Goal: Task Accomplishment & Management: Use online tool/utility

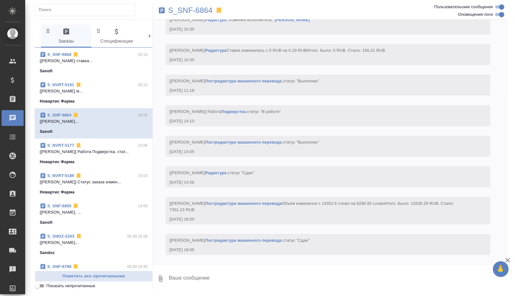
scroll to position [4523, 0]
click at [112, 87] on div "S_NVRT-5191 20:12" at bounding box center [94, 85] width 108 height 6
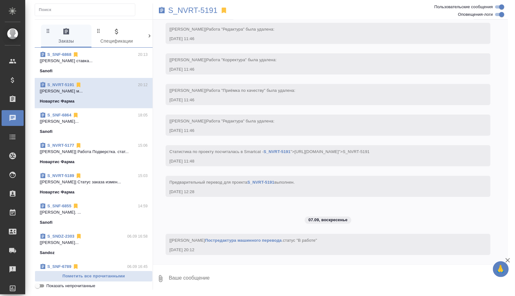
scroll to position [2929, 0]
click at [192, 13] on p "S_NVRT-5191" at bounding box center [193, 10] width 50 height 6
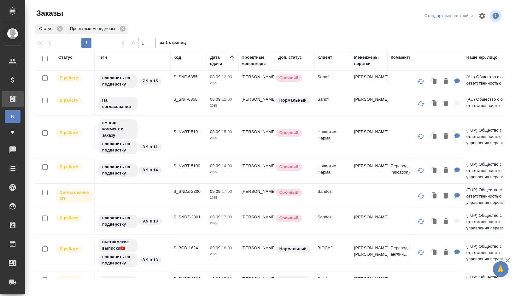
click at [250, 62] on div "Проектные менеджеры" at bounding box center [257, 60] width 30 height 13
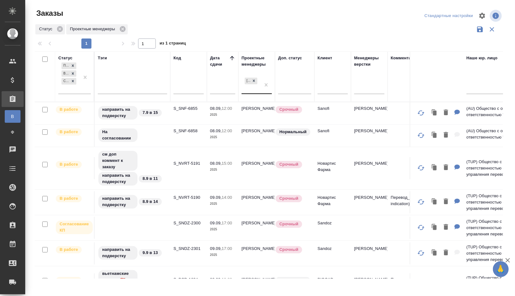
click at [249, 89] on div "[PERSON_NAME]" at bounding box center [251, 84] width 19 height 17
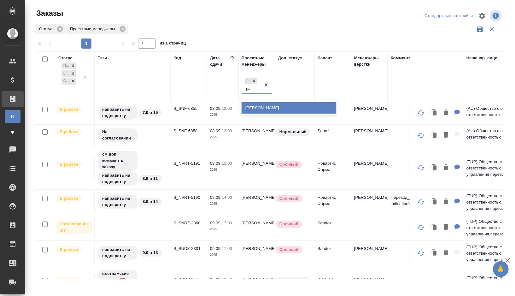
type input "граб"
click at [254, 108] on div "Грабко Мария" at bounding box center [289, 107] width 95 height 11
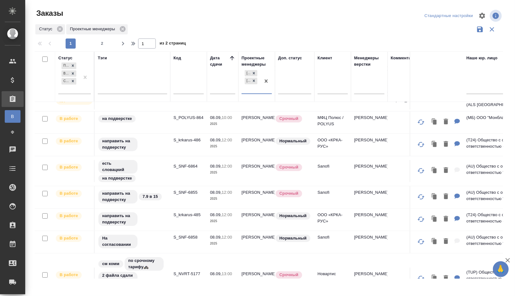
scroll to position [43, 0]
click at [162, 213] on div "направить на подверстку" at bounding box center [132, 218] width 69 height 15
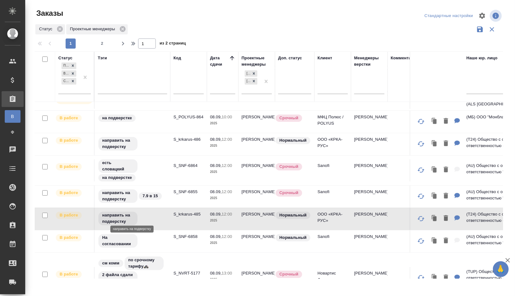
click at [162, 213] on div "направить на подверстку" at bounding box center [132, 218] width 69 height 15
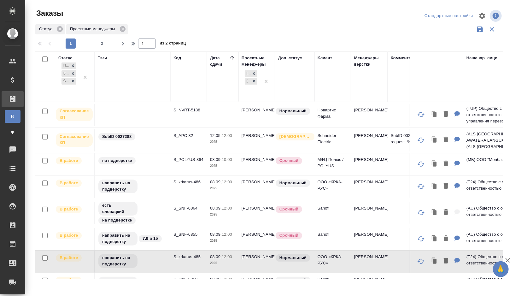
click at [173, 234] on td "S_SNF-6855" at bounding box center [188, 239] width 37 height 22
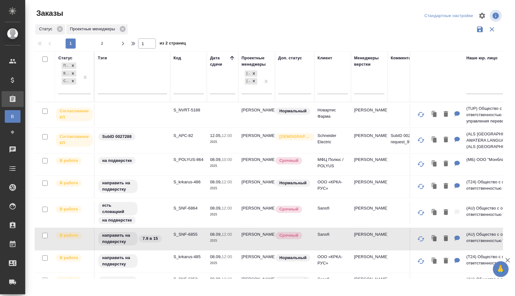
click at [173, 234] on td "S_SNF-6855" at bounding box center [188, 239] width 37 height 22
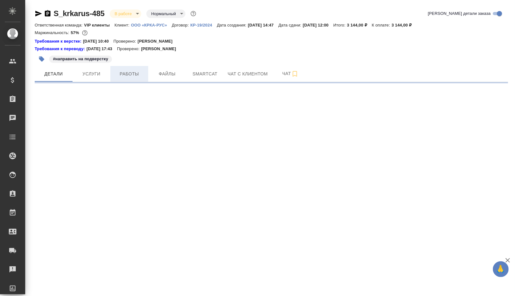
select select "RU"
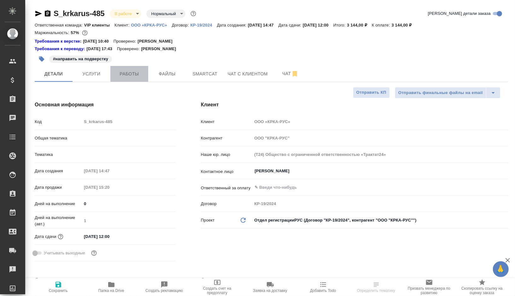
click at [129, 75] on span "Работы" at bounding box center [129, 74] width 30 height 8
type textarea "x"
type input "VIP клиенты"
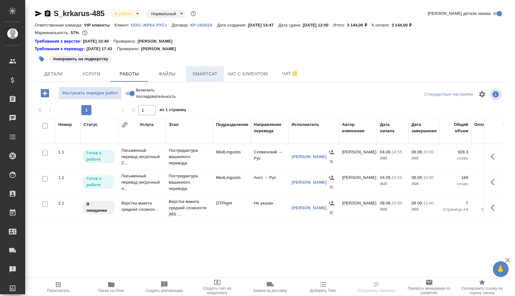
click at [203, 74] on span "Smartcat" at bounding box center [205, 74] width 30 height 8
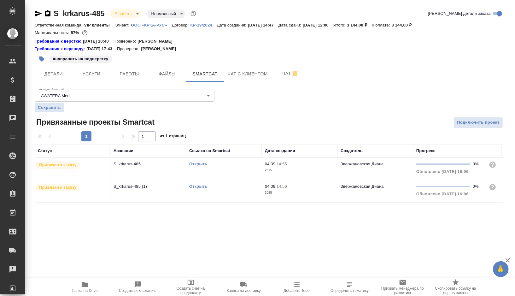
click at [203, 163] on link "Открыть" at bounding box center [198, 164] width 18 height 5
click at [202, 185] on link "Открыть" at bounding box center [198, 186] width 18 height 5
click at [133, 76] on span "Работы" at bounding box center [129, 74] width 30 height 8
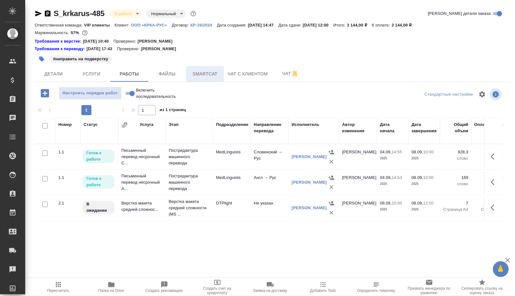
click at [216, 69] on button "Smartcat" at bounding box center [205, 74] width 38 height 16
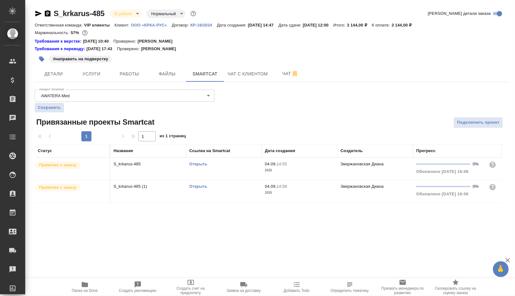
click at [198, 164] on link "Открыть" at bounding box center [198, 164] width 18 height 5
click at [201, 185] on link "Открыть" at bounding box center [198, 186] width 18 height 5
click at [138, 72] on span "Работы" at bounding box center [129, 74] width 30 height 8
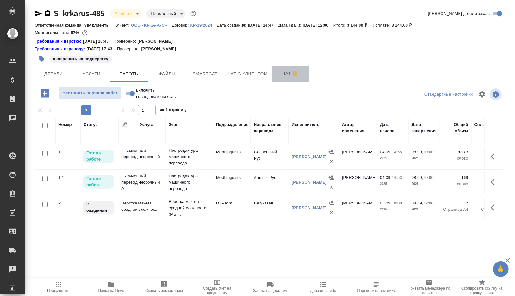
click at [280, 79] on button "Чат" at bounding box center [291, 74] width 38 height 16
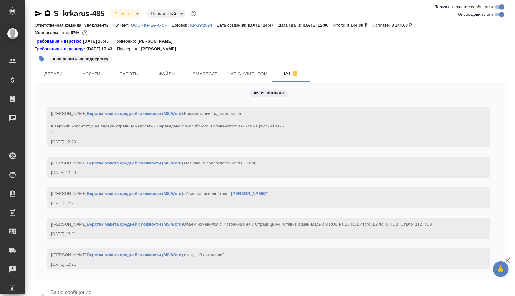
scroll to position [2514, 0]
click at [499, 16] on input "Оповещения-логи" at bounding box center [502, 15] width 23 height 8
checkbox input "false"
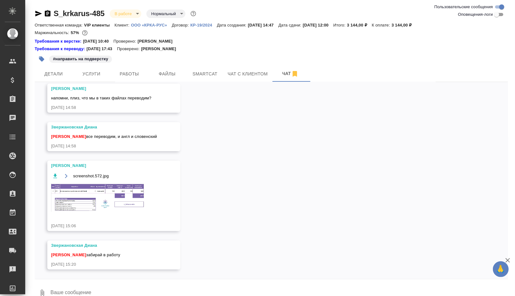
scroll to position [8, 0]
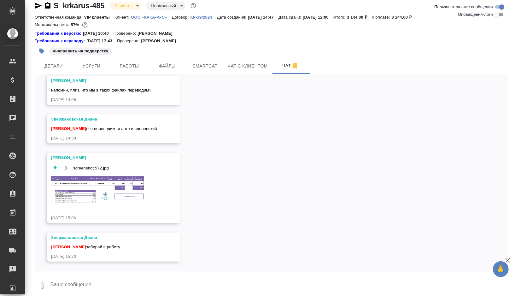
click at [94, 186] on img at bounding box center [98, 189] width 95 height 29
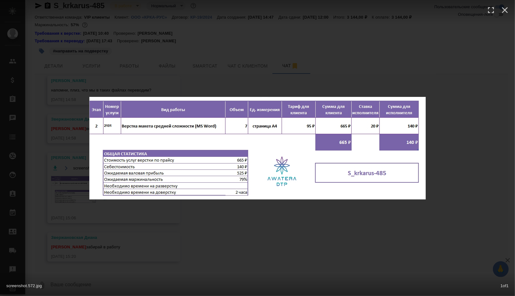
click at [281, 214] on div "screenshot.572.jpg 1 of 1" at bounding box center [257, 148] width 515 height 296
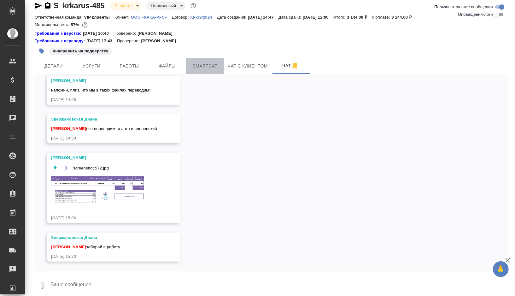
click at [209, 71] on button "Smartcat" at bounding box center [205, 66] width 38 height 16
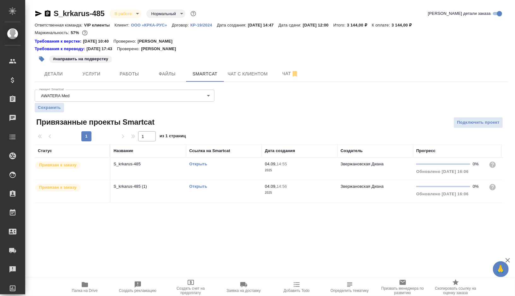
click at [230, 167] on td "Открыть" at bounding box center [224, 169] width 76 height 22
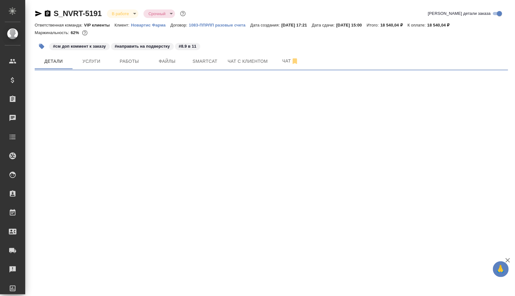
select select "RU"
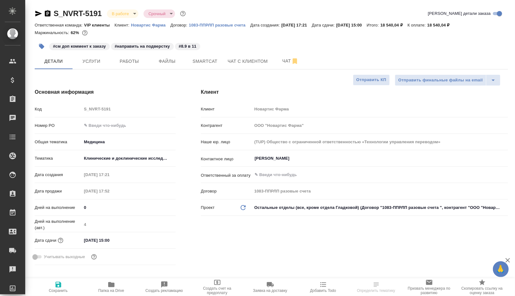
type textarea "x"
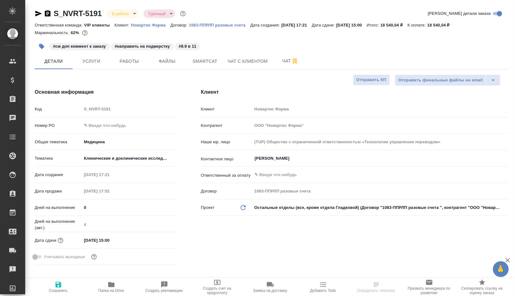
type textarea "x"
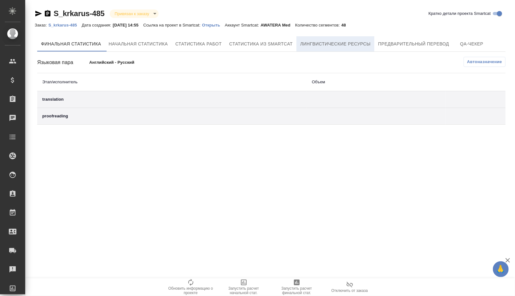
click at [366, 49] on button "Лингвистические ресурсы" at bounding box center [336, 43] width 78 height 15
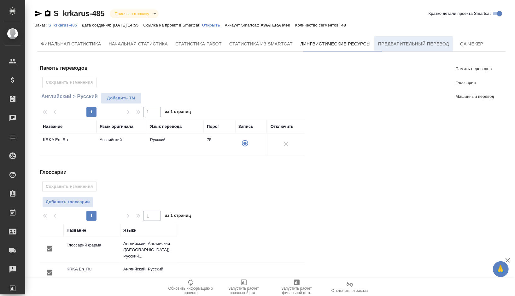
click at [403, 39] on button "Предварительный перевод" at bounding box center [413, 43] width 79 height 15
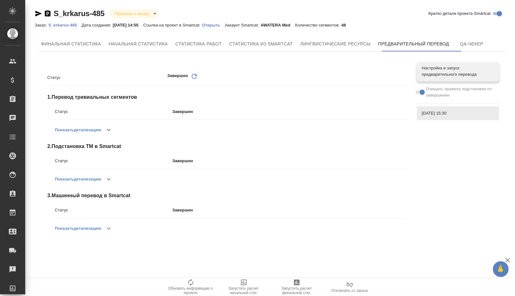
click at [222, 25] on p "Открыть" at bounding box center [213, 25] width 23 height 5
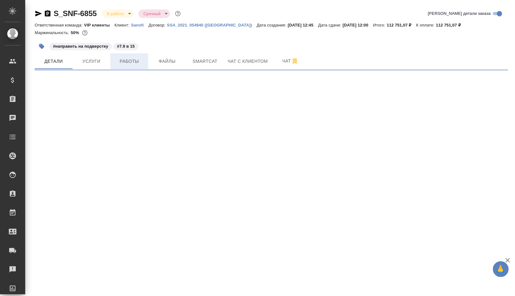
select select "RU"
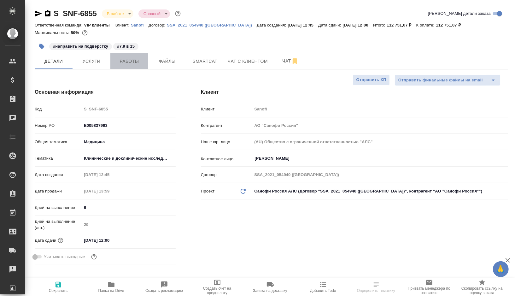
click at [133, 60] on span "Работы" at bounding box center [129, 61] width 30 height 8
type textarea "x"
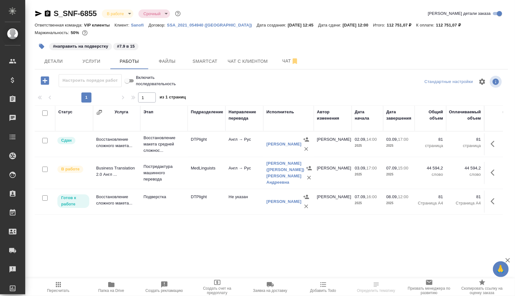
click at [227, 205] on td "Не указан" at bounding box center [245, 202] width 38 height 22
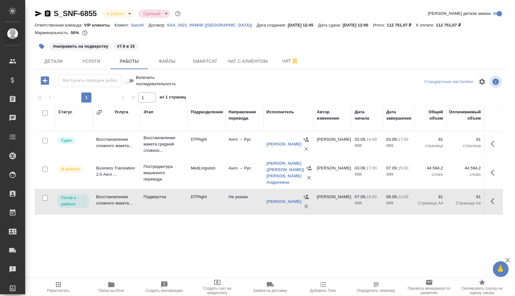
click at [217, 179] on td "MedLinguists" at bounding box center [207, 173] width 38 height 22
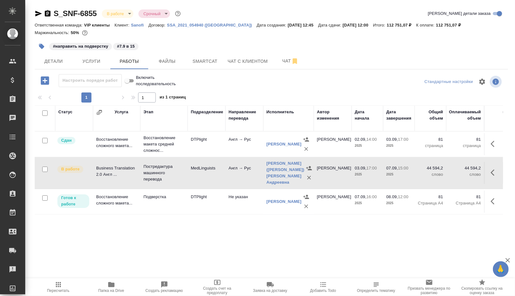
click at [217, 179] on td "MedLinguists" at bounding box center [207, 173] width 38 height 22
click at [182, 201] on td "Подверстка" at bounding box center [163, 202] width 47 height 22
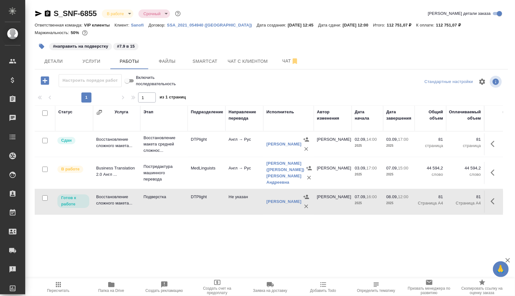
click at [182, 201] on td "Подверстка" at bounding box center [163, 202] width 47 height 22
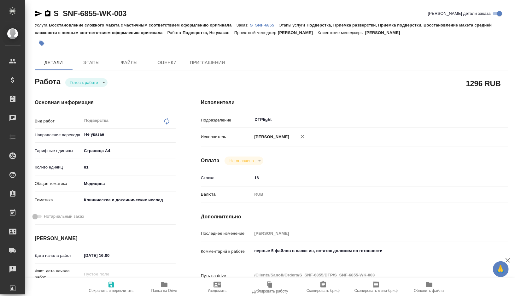
type textarea "x"
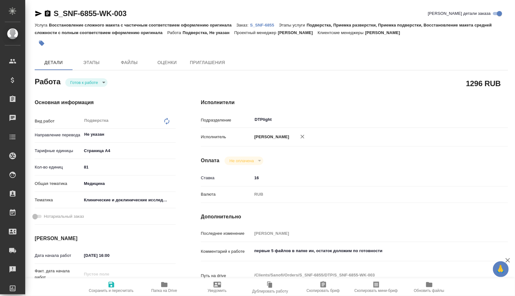
type textarea "x"
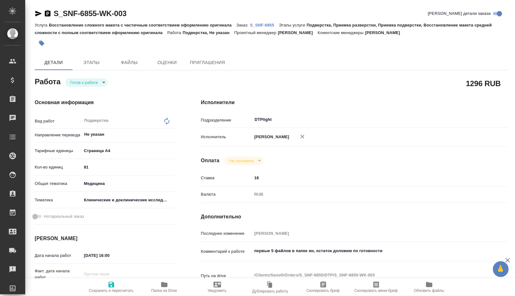
type textarea "x"
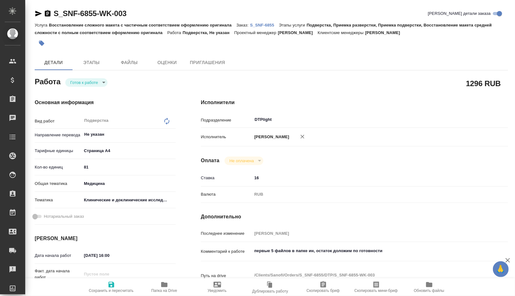
type textarea "x"
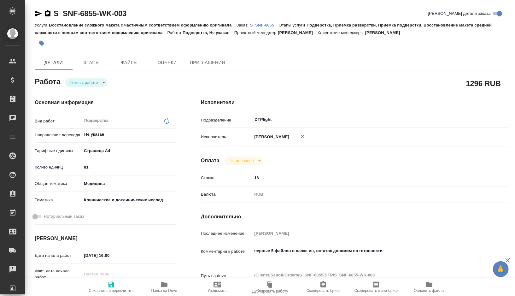
type textarea "x"
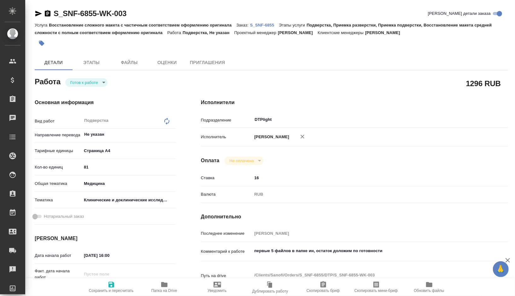
type textarea "x"
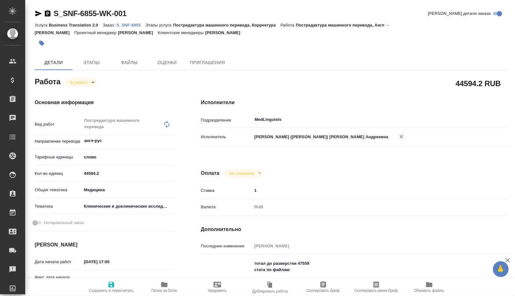
type textarea "x"
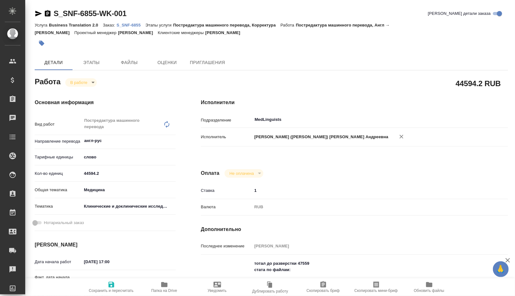
type textarea "x"
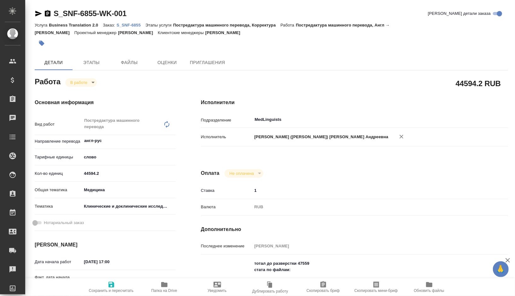
type textarea "x"
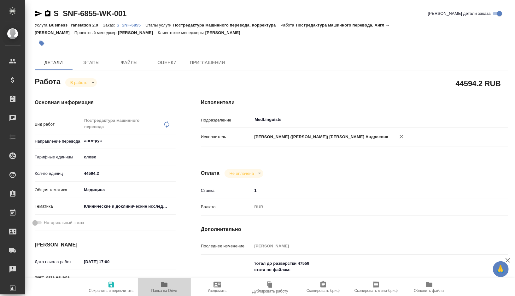
click at [165, 289] on span "Папка на Drive" at bounding box center [164, 290] width 26 height 4
type textarea "x"
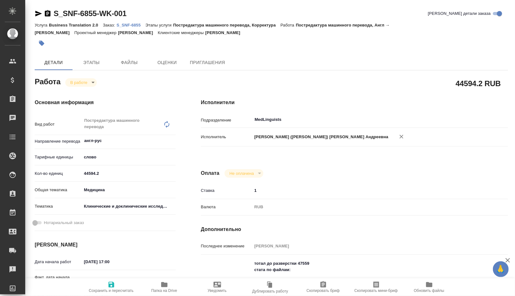
type textarea "x"
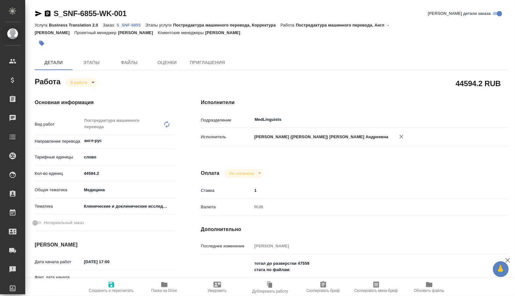
type textarea "x"
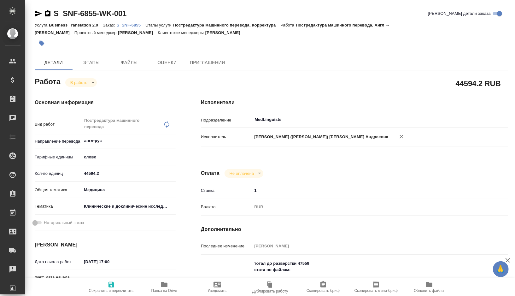
type textarea "x"
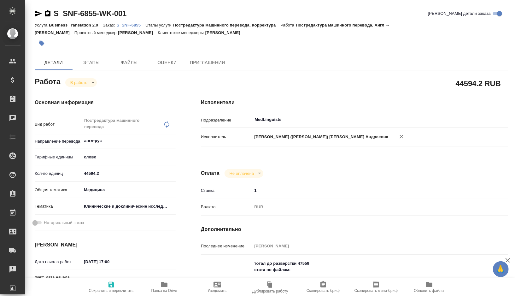
type textarea "x"
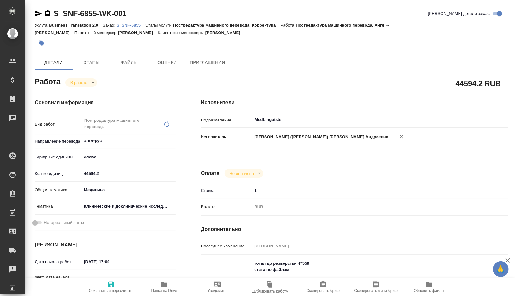
type textarea "x"
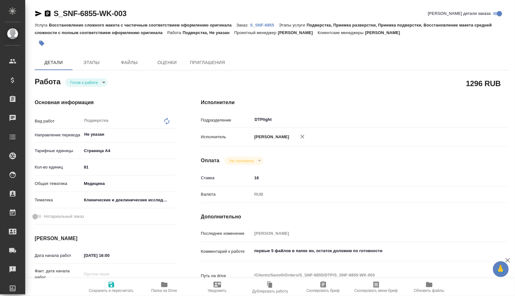
type textarea "x"
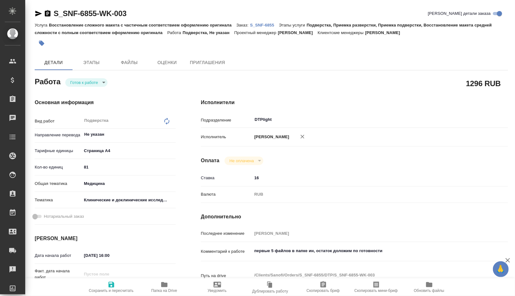
type textarea "x"
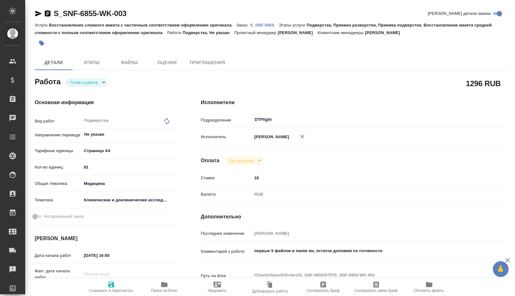
type textarea "x"
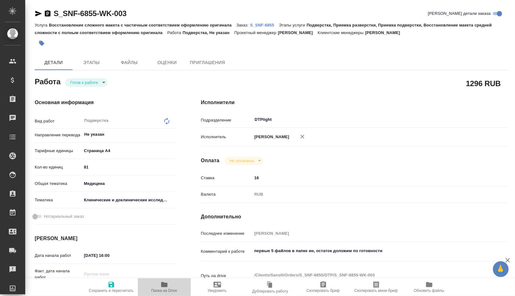
click at [170, 285] on span "Папка на Drive" at bounding box center [164, 287] width 45 height 12
type textarea "x"
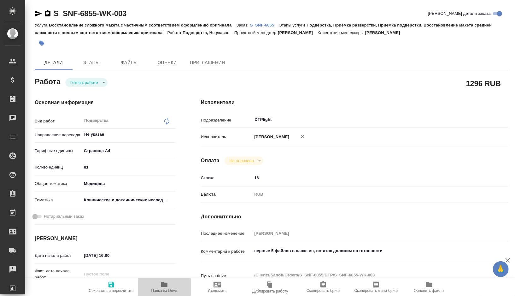
type textarea "x"
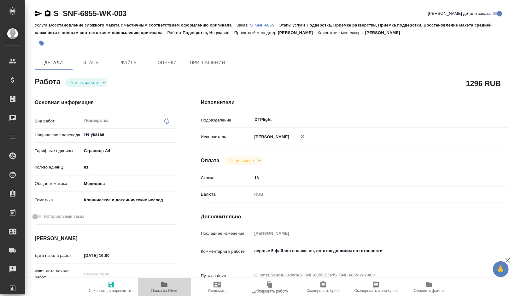
type textarea "x"
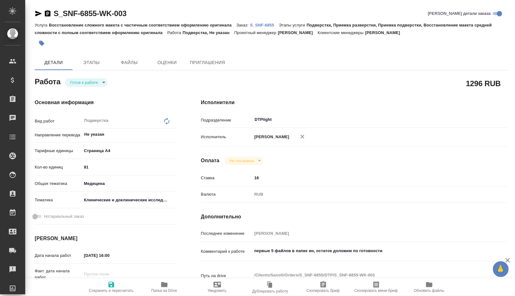
type textarea "x"
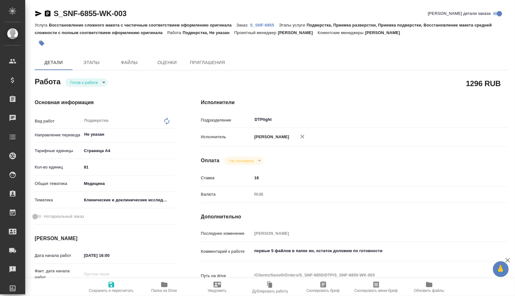
type textarea "x"
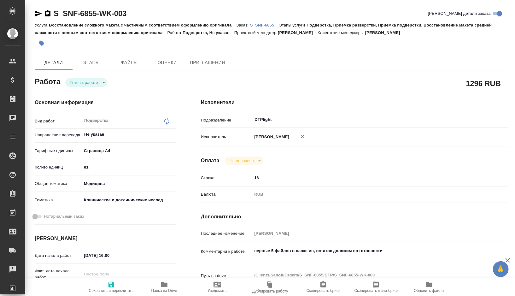
type textarea "x"
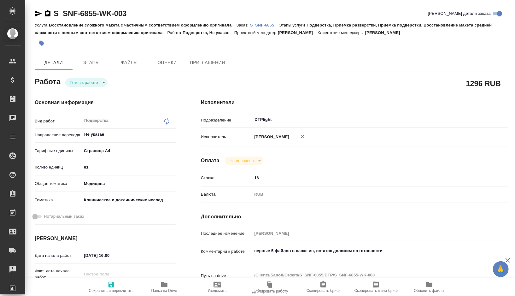
type textarea "x"
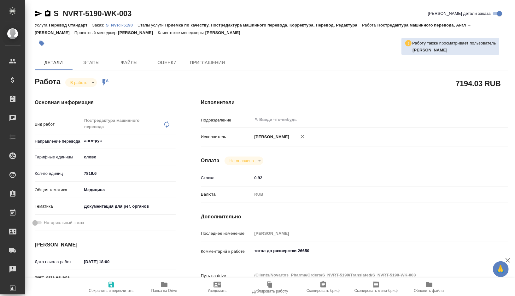
type textarea "x"
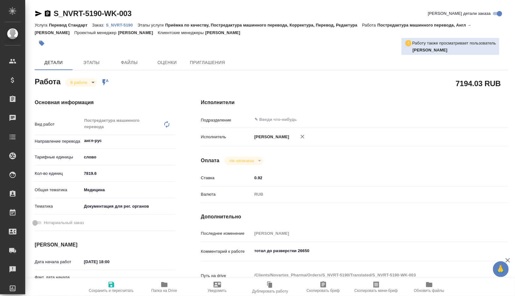
type textarea "x"
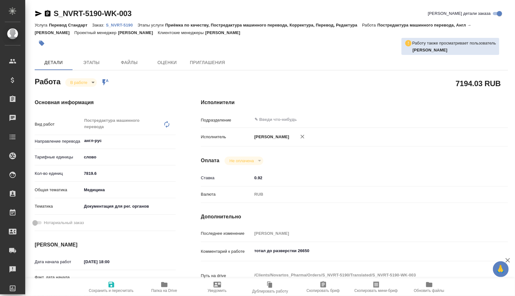
type textarea "x"
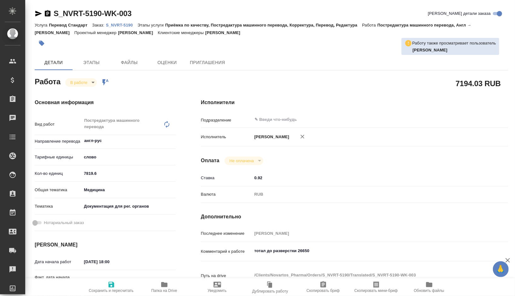
type textarea "x"
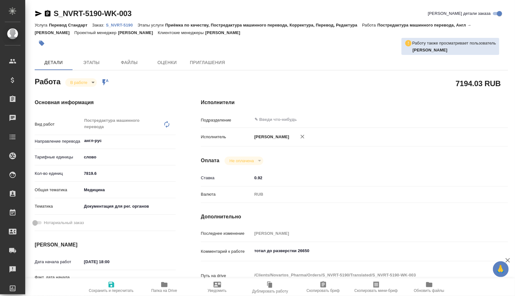
type textarea "x"
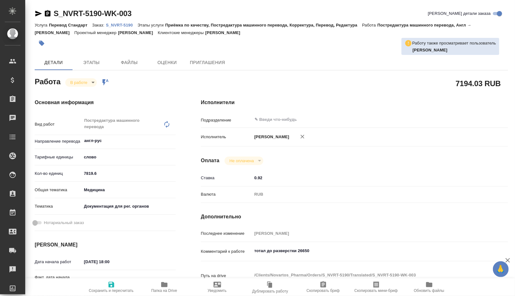
type textarea "x"
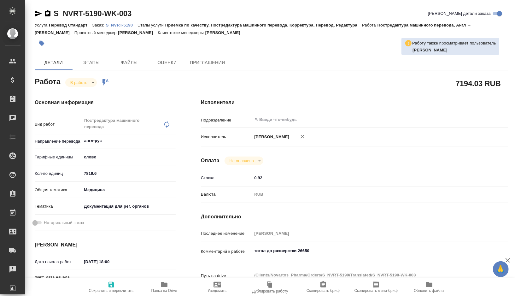
type textarea "x"
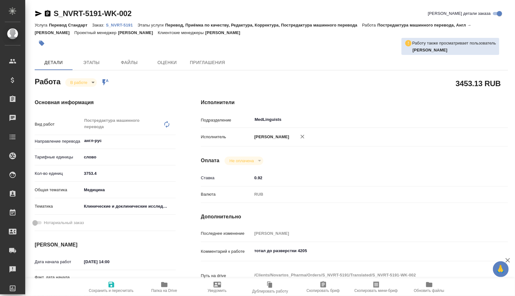
type textarea "x"
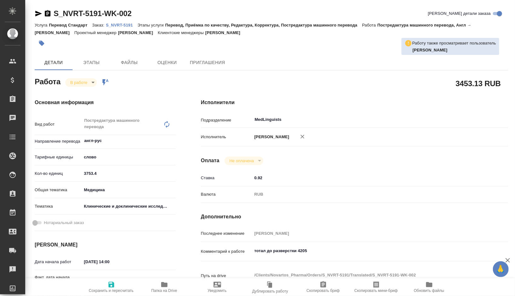
type textarea "x"
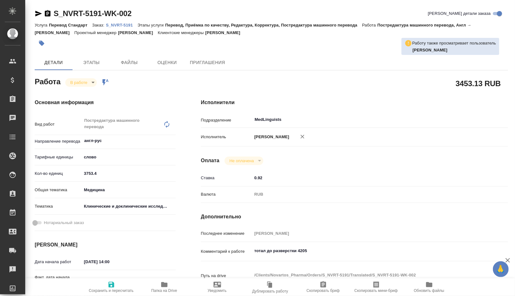
type textarea "x"
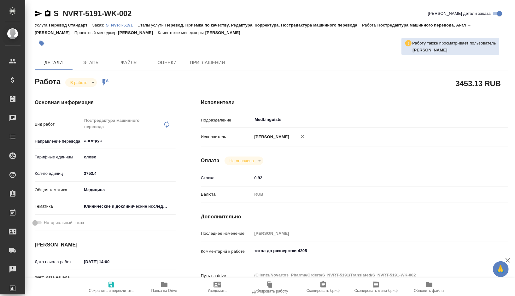
type textarea "x"
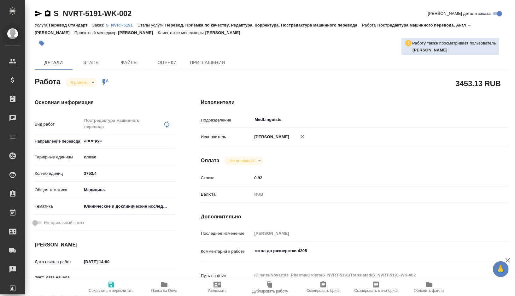
type textarea "x"
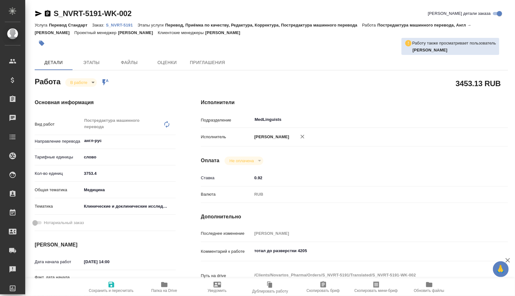
type textarea "x"
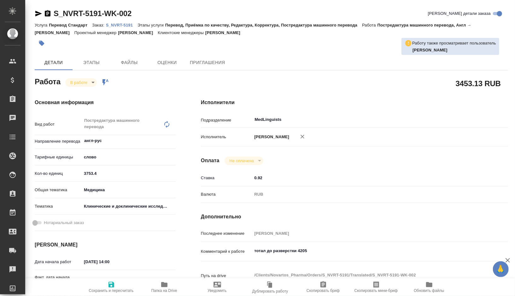
type textarea "x"
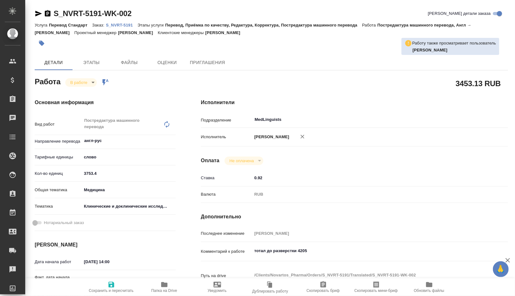
type textarea "x"
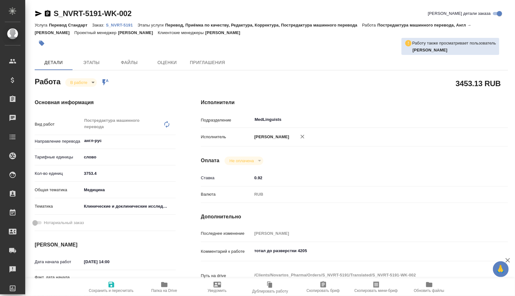
type textarea "x"
